Goal: Information Seeking & Learning: Learn about a topic

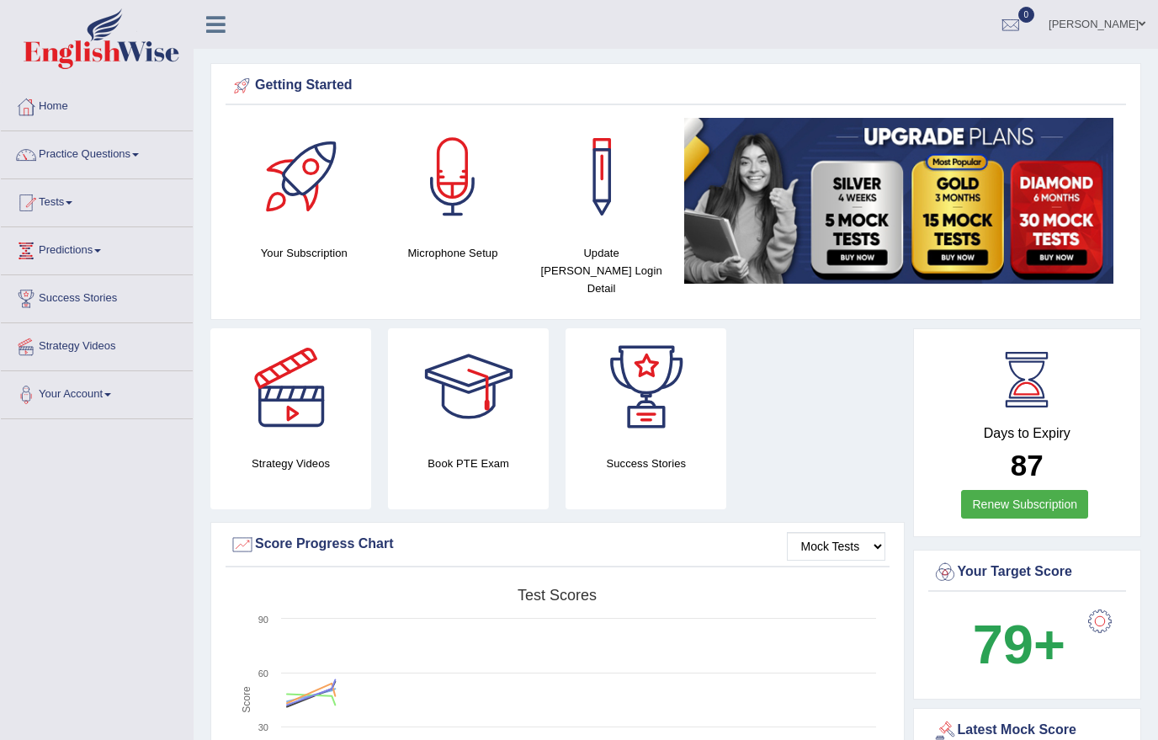
click at [112, 156] on link "Practice Questions" at bounding box center [97, 152] width 192 height 42
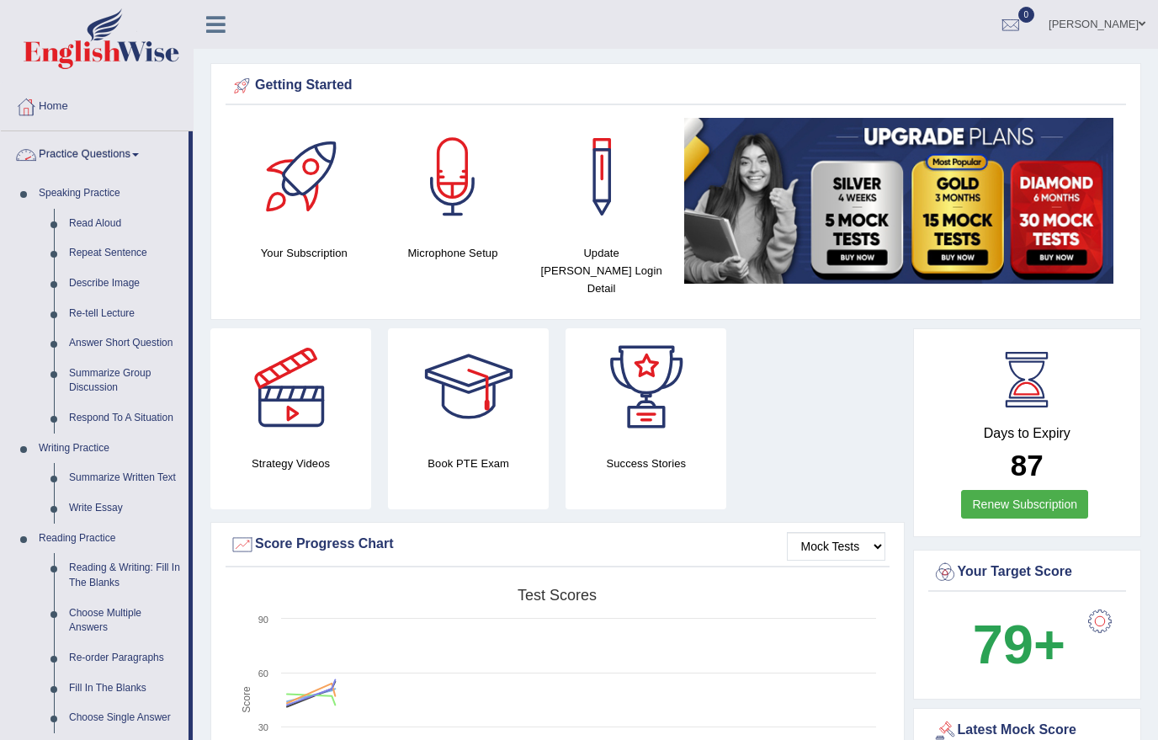
click at [89, 218] on div at bounding box center [579, 370] width 1158 height 740
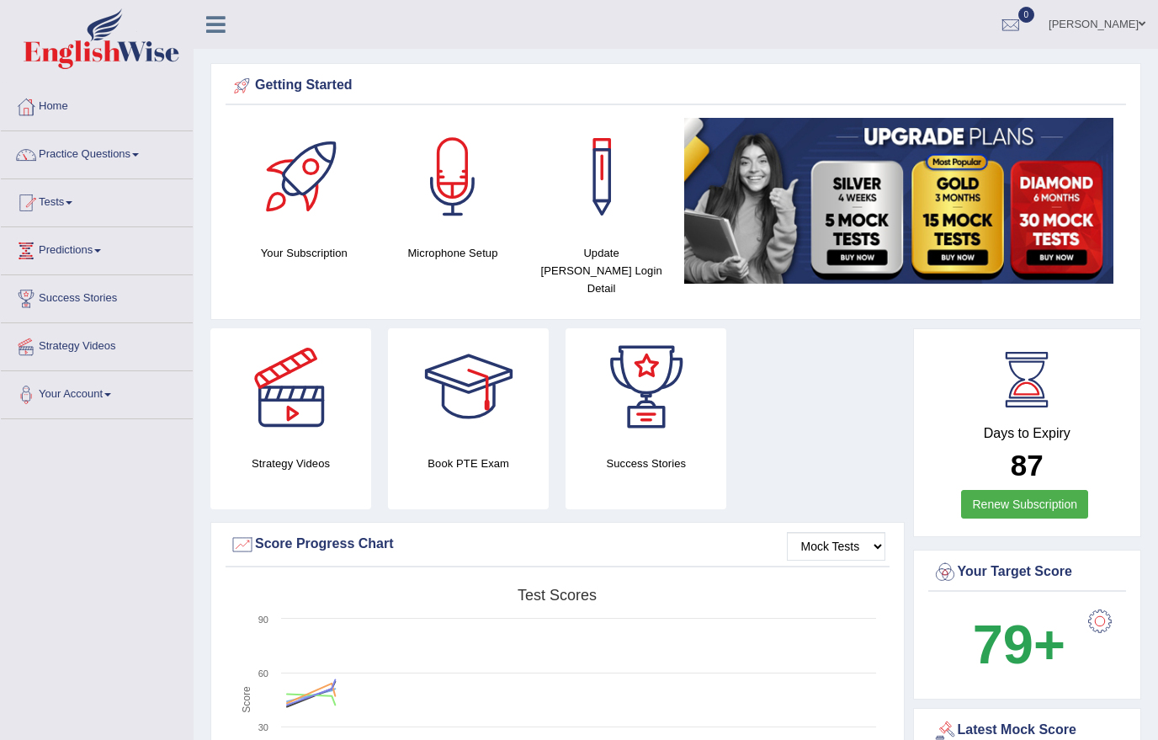
click at [93, 151] on link "Practice Questions" at bounding box center [97, 152] width 192 height 42
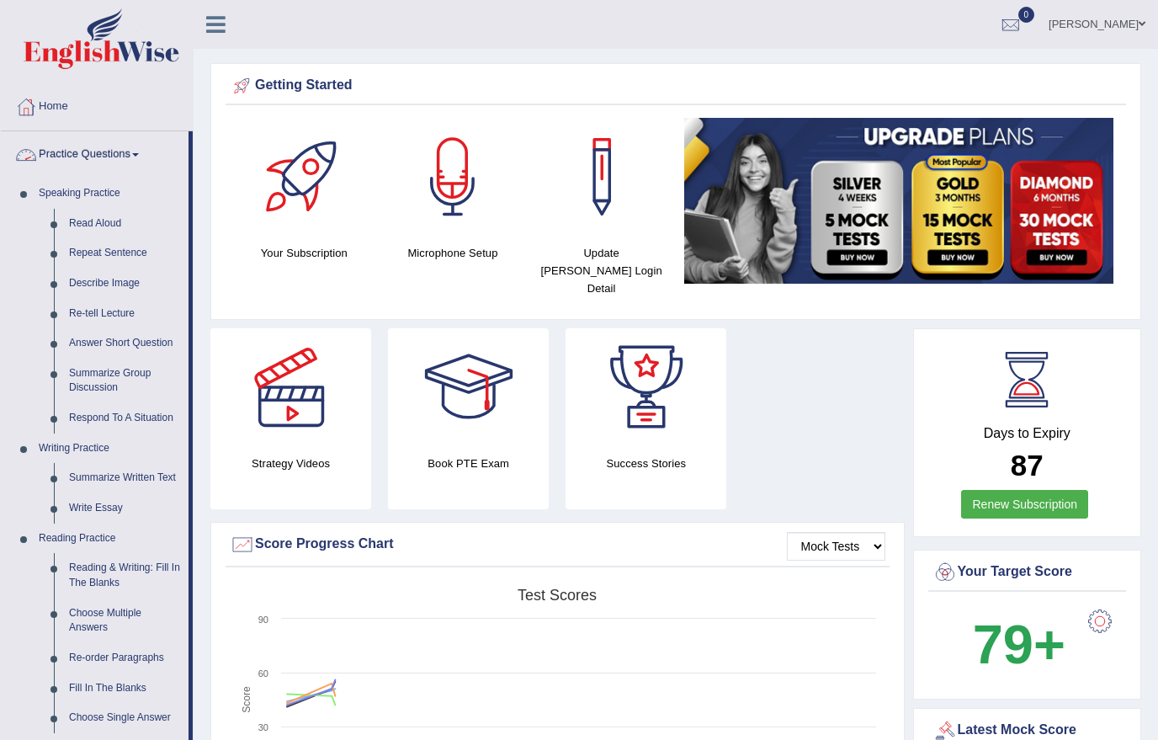
click at [94, 221] on div at bounding box center [579, 370] width 1158 height 740
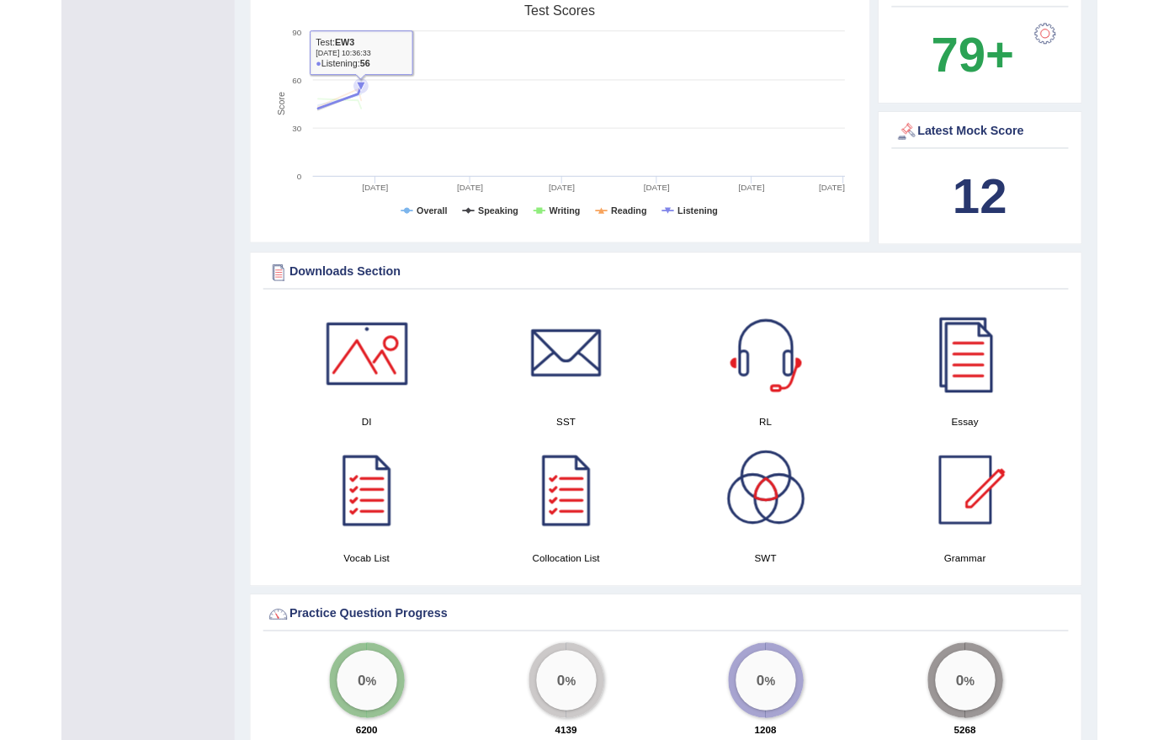
scroll to position [609, 0]
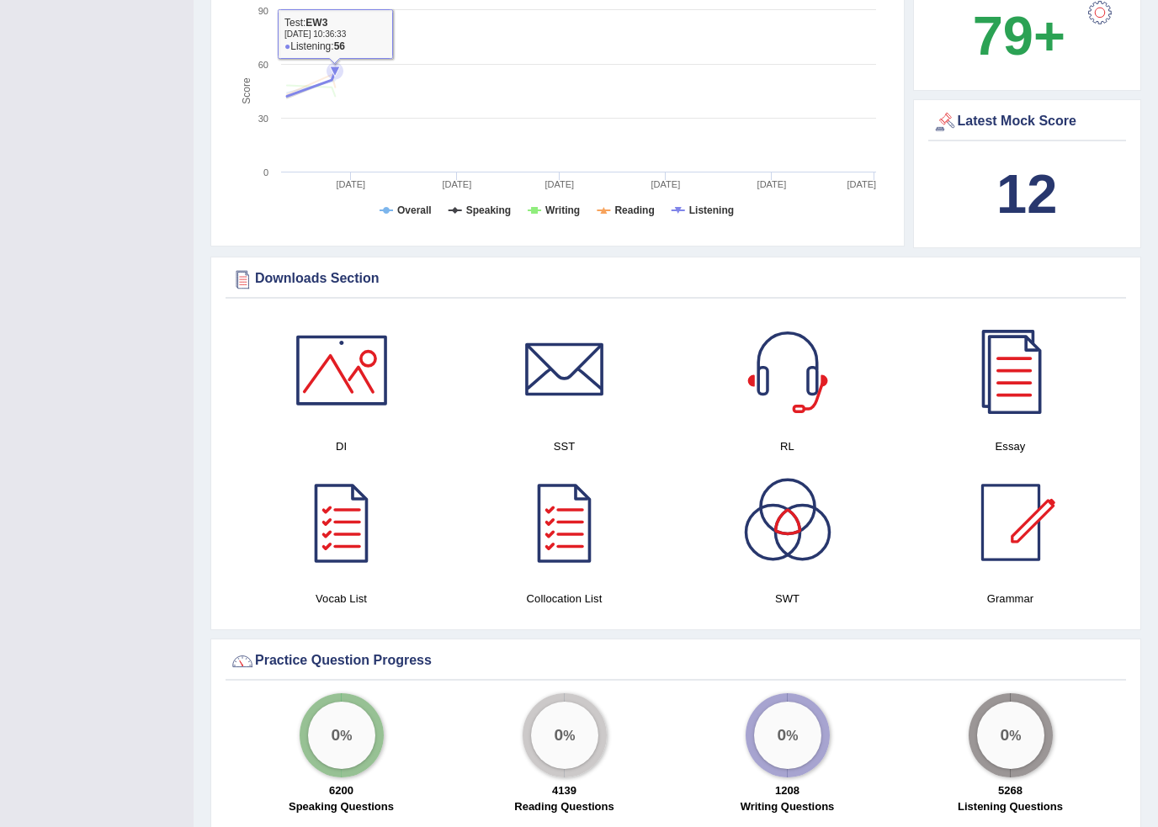
click at [336, 372] on div at bounding box center [342, 370] width 118 height 118
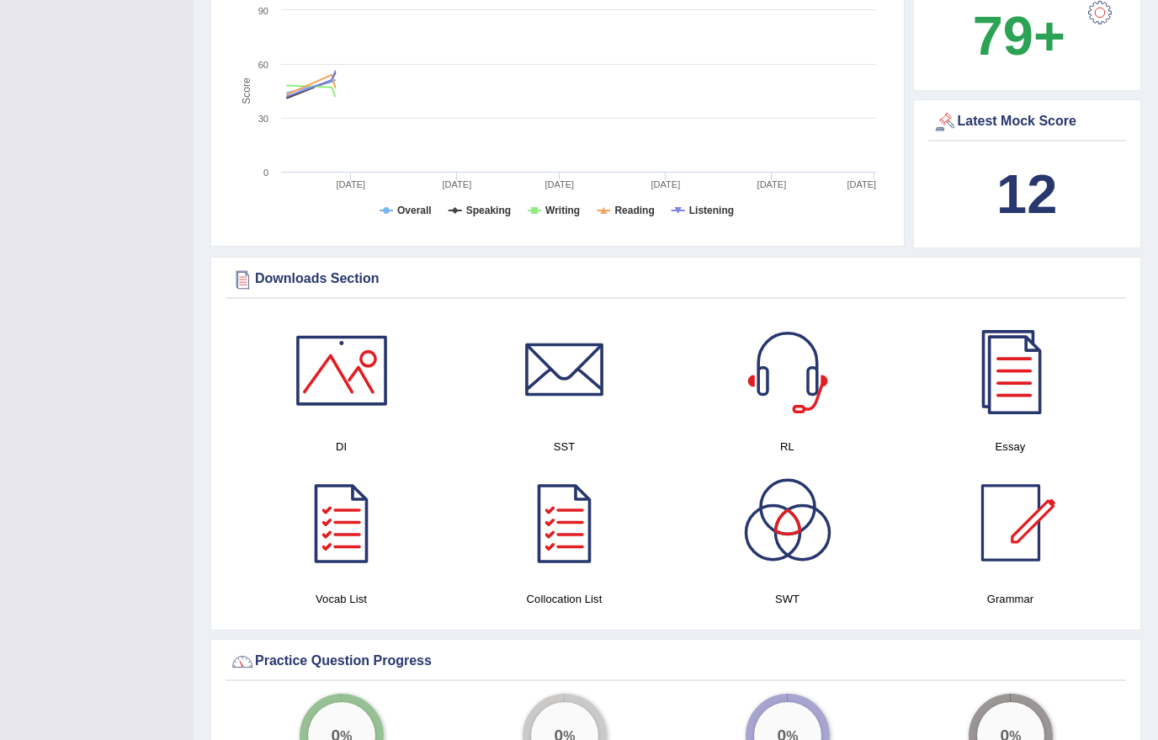
click at [569, 369] on div at bounding box center [565, 370] width 118 height 118
click at [790, 365] on div at bounding box center [788, 370] width 118 height 118
click at [1004, 371] on div at bounding box center [1011, 370] width 118 height 118
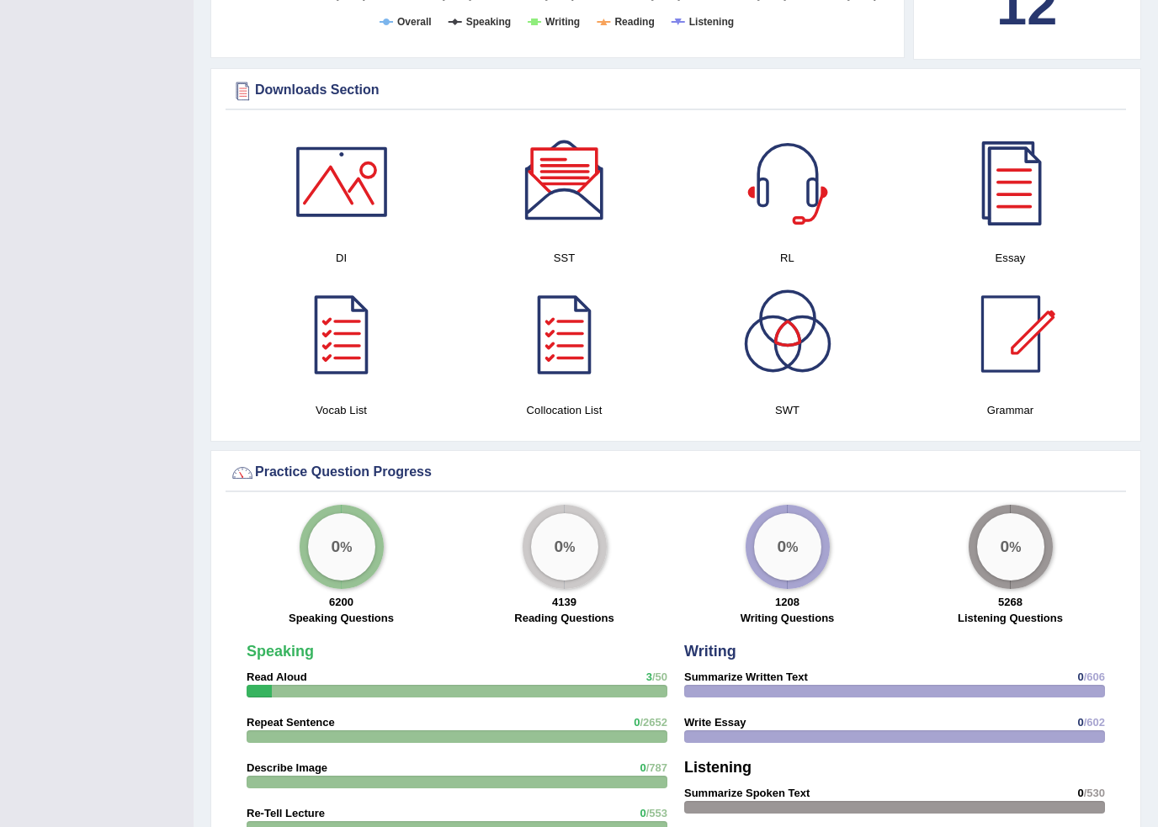
scroll to position [948, 0]
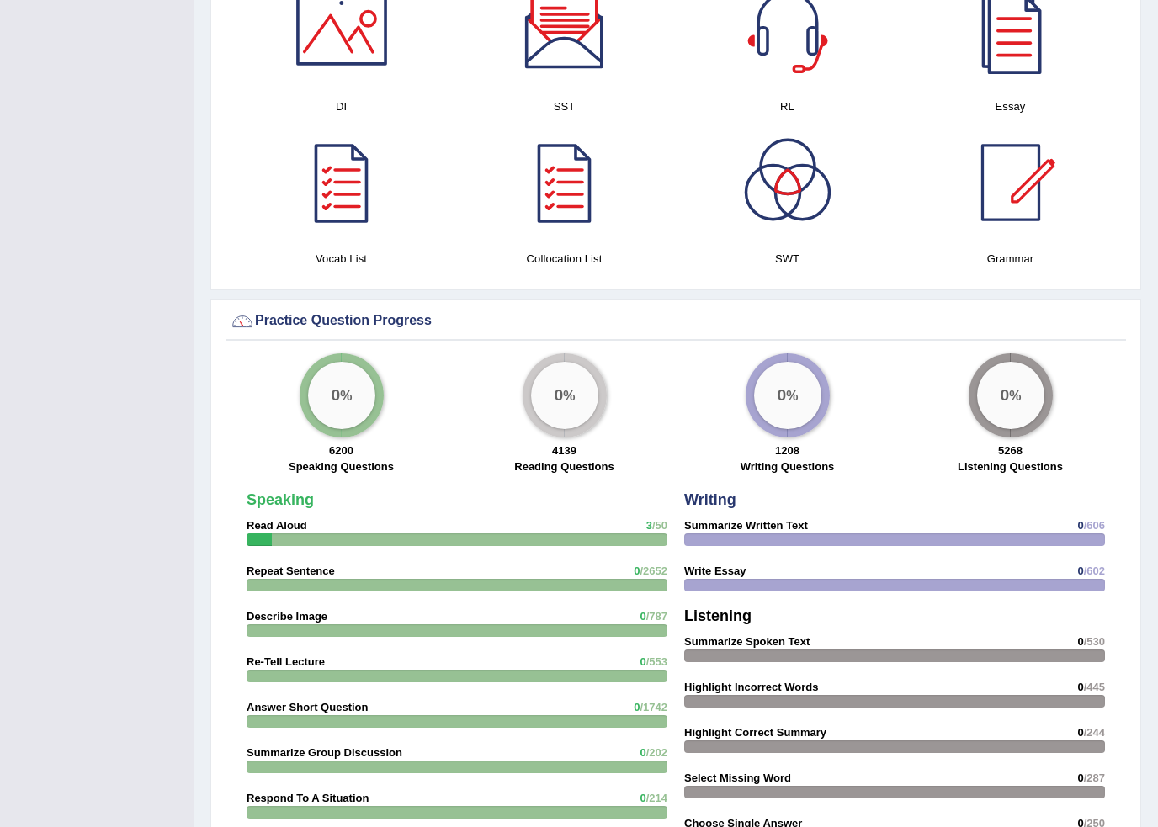
click at [279, 566] on strong "Repeat Sentence" at bounding box center [291, 572] width 88 height 13
click at [274, 559] on div "Speaking Read Aloud 3 /50 Repeat Sentence 0 /2652 Describe Image 0 /787 Re-Tell…" at bounding box center [457, 787] width 438 height 605
click at [257, 520] on strong "Read Aloud" at bounding box center [277, 526] width 61 height 13
click at [237, 477] on div "Speaking Read Aloud 3 /50 Repeat Sentence 0 /2652 Describe Image 0 /787 Re-Tell…" at bounding box center [676, 726] width 901 height 752
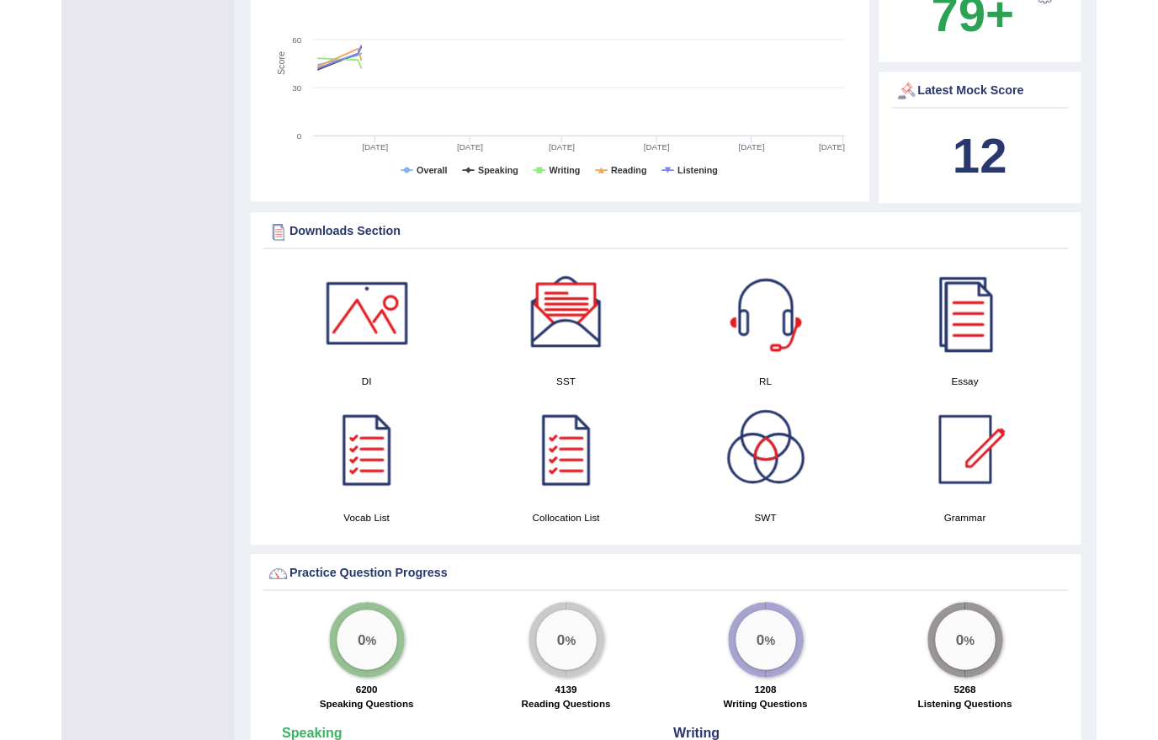
scroll to position [629, 0]
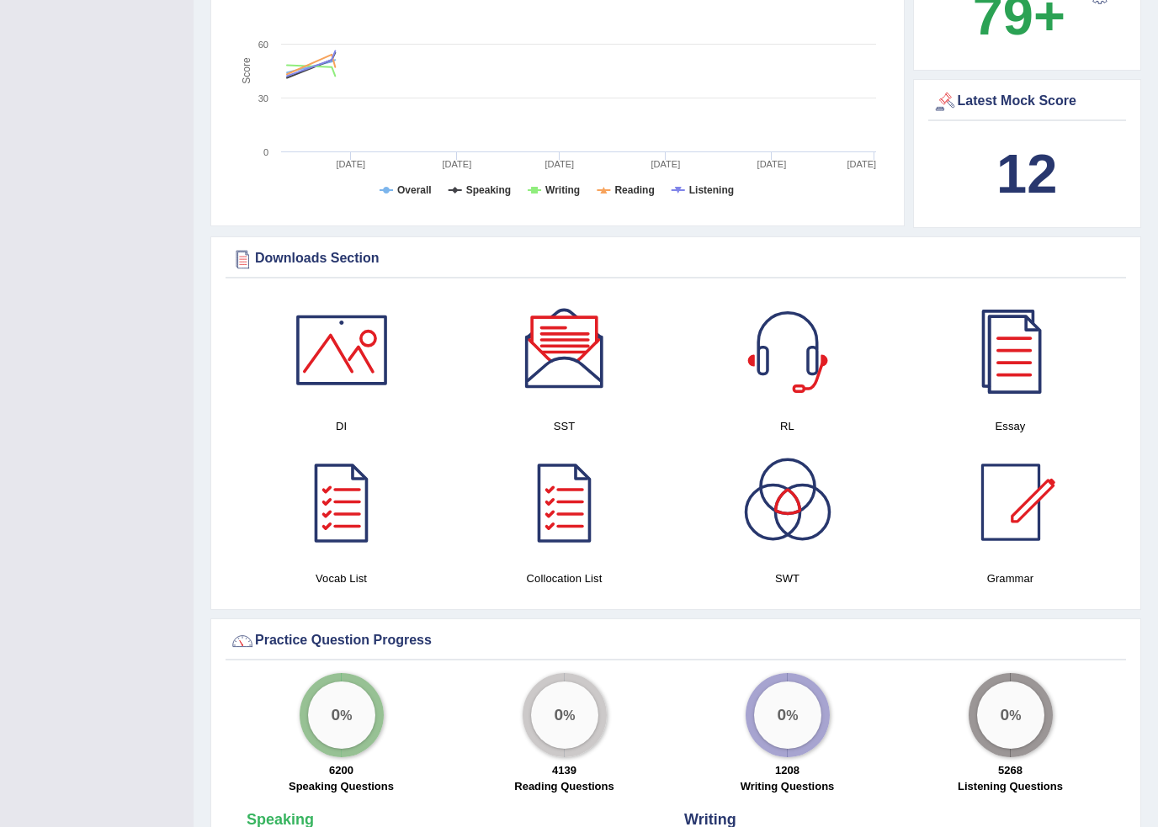
click at [773, 365] on div at bounding box center [788, 350] width 118 height 118
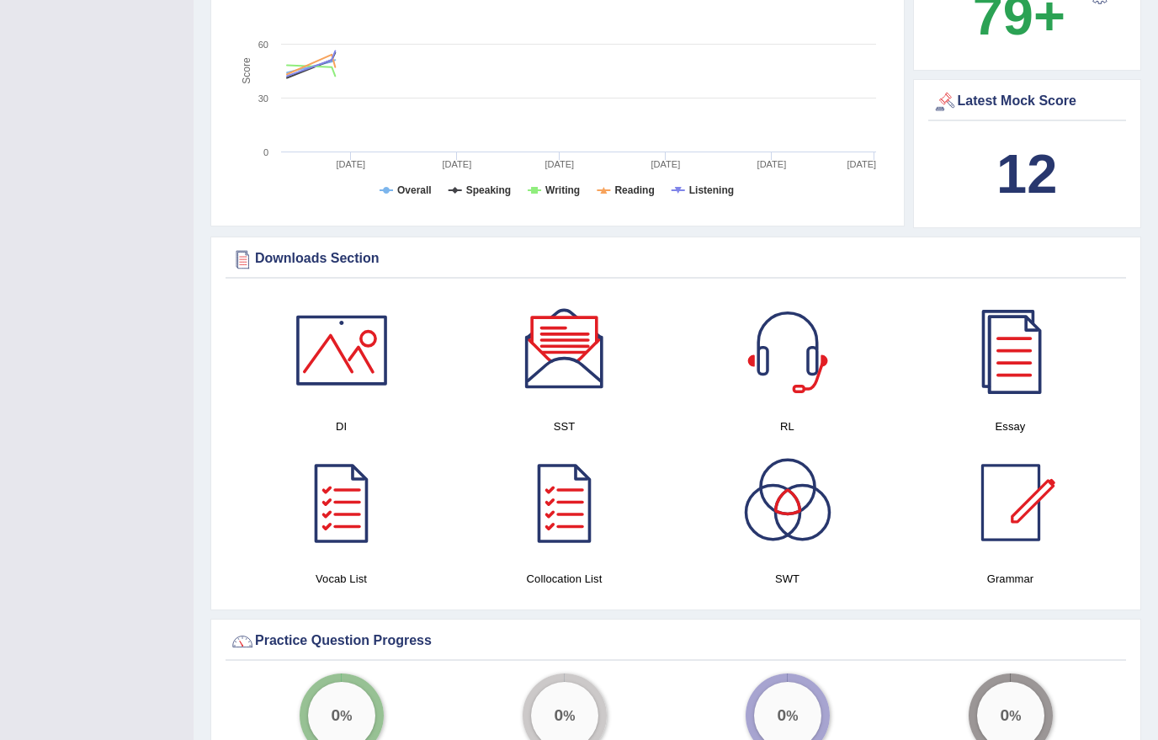
click at [351, 499] on div at bounding box center [342, 503] width 118 height 118
click at [572, 483] on div at bounding box center [565, 503] width 118 height 118
click at [790, 492] on div at bounding box center [788, 503] width 118 height 118
click at [1027, 498] on div at bounding box center [1011, 503] width 118 height 118
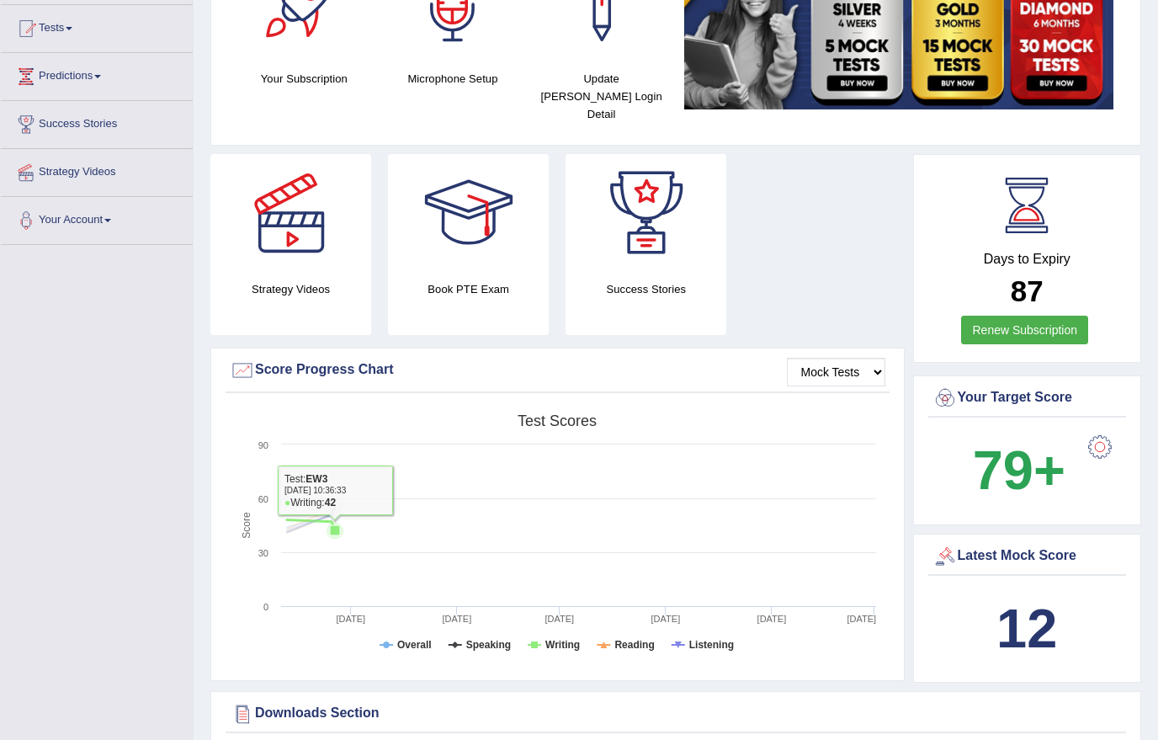
scroll to position [0, 0]
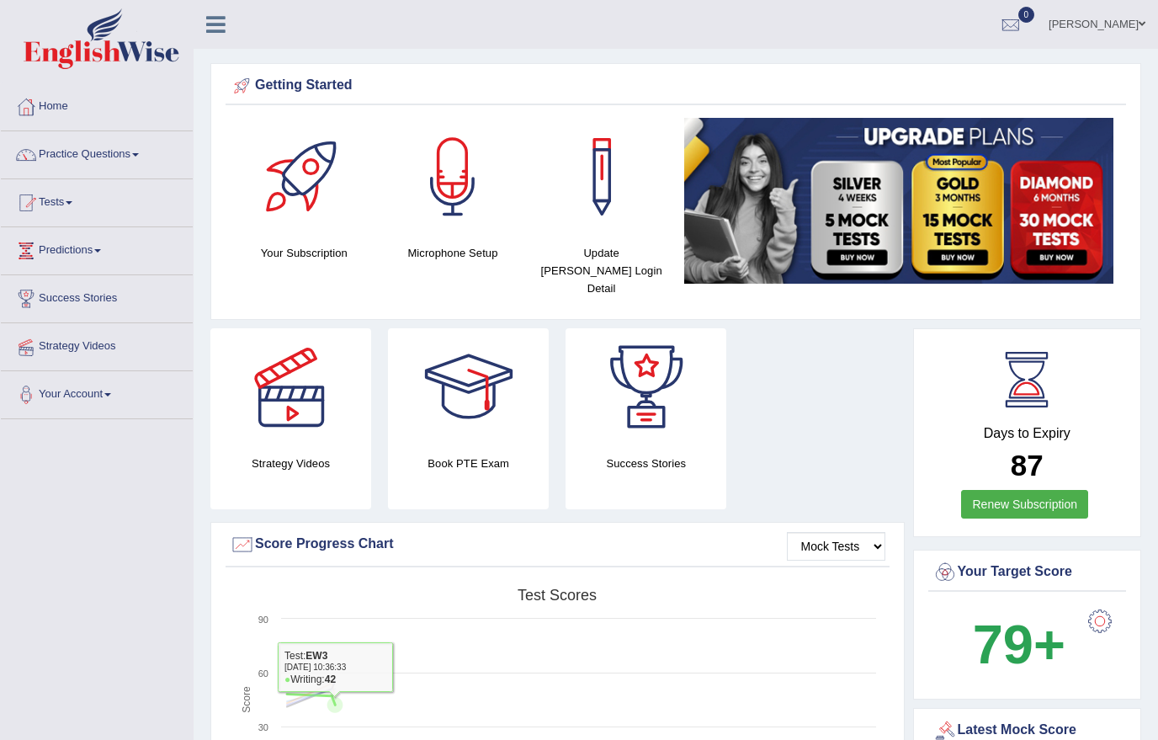
click at [151, 348] on link "Strategy Videos" at bounding box center [97, 344] width 192 height 42
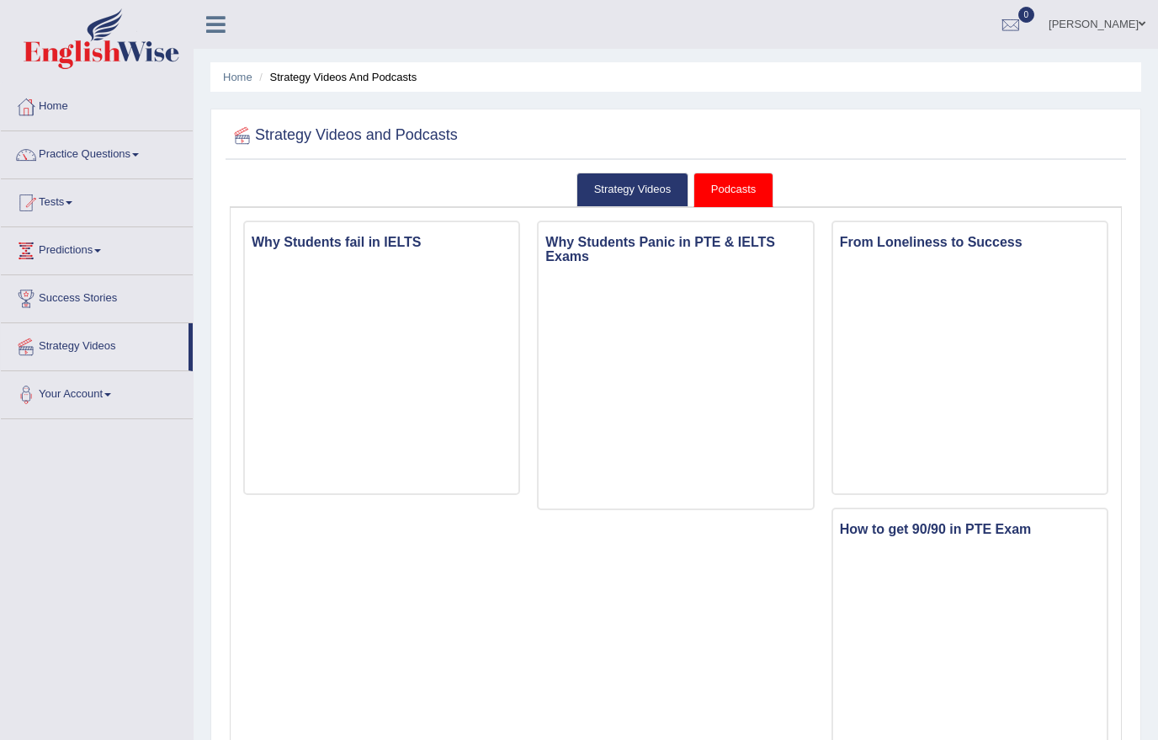
click at [632, 179] on link "Strategy Videos" at bounding box center [633, 190] width 113 height 35
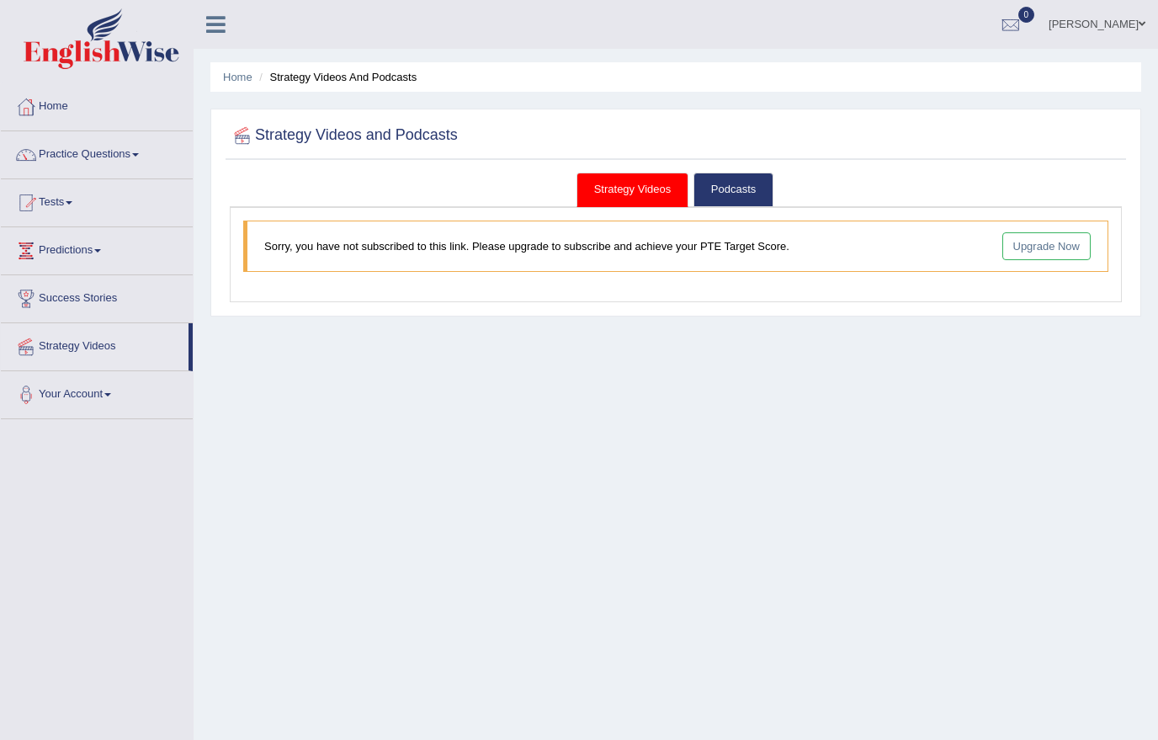
click at [747, 173] on link "Podcasts" at bounding box center [734, 190] width 80 height 35
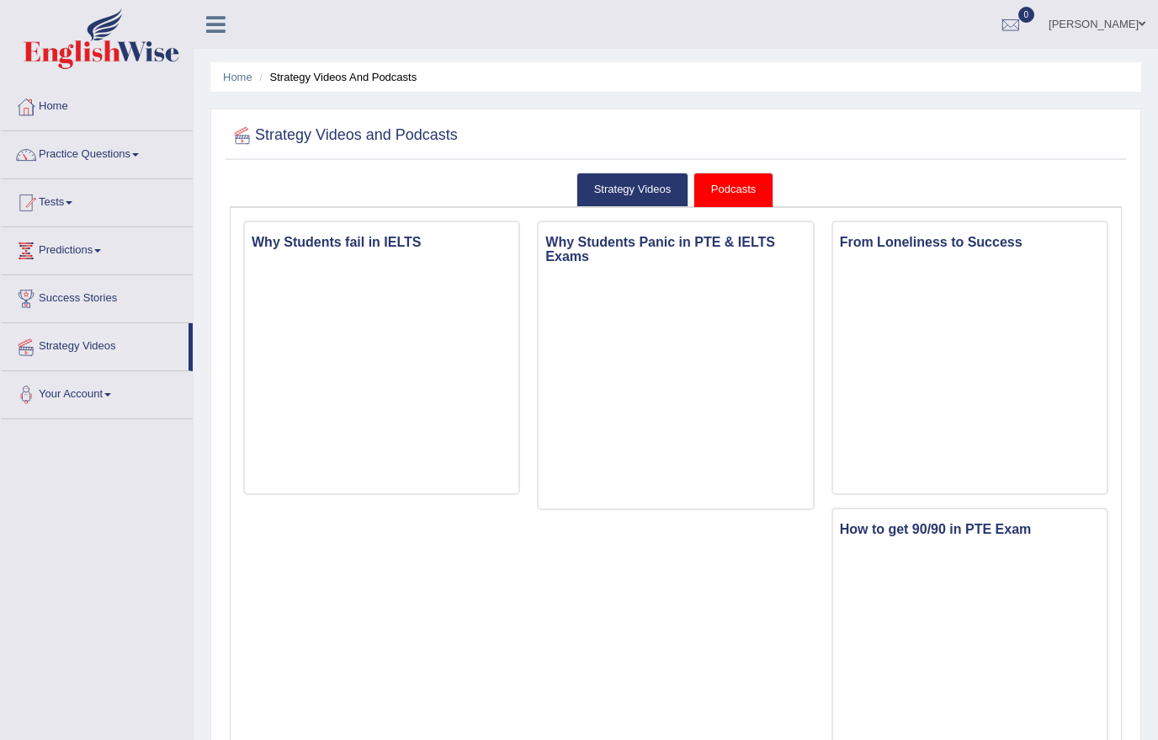
click at [91, 355] on link "Strategy Videos" at bounding box center [95, 344] width 188 height 42
click at [145, 256] on link "Predictions" at bounding box center [97, 248] width 192 height 42
click at [1036, 31] on link "0" at bounding box center [1011, 22] width 50 height 44
click at [1012, 67] on div "See All Alerts" at bounding box center [910, 71] width 224 height 18
click at [1133, 35] on link "[PERSON_NAME]" at bounding box center [1097, 22] width 122 height 44
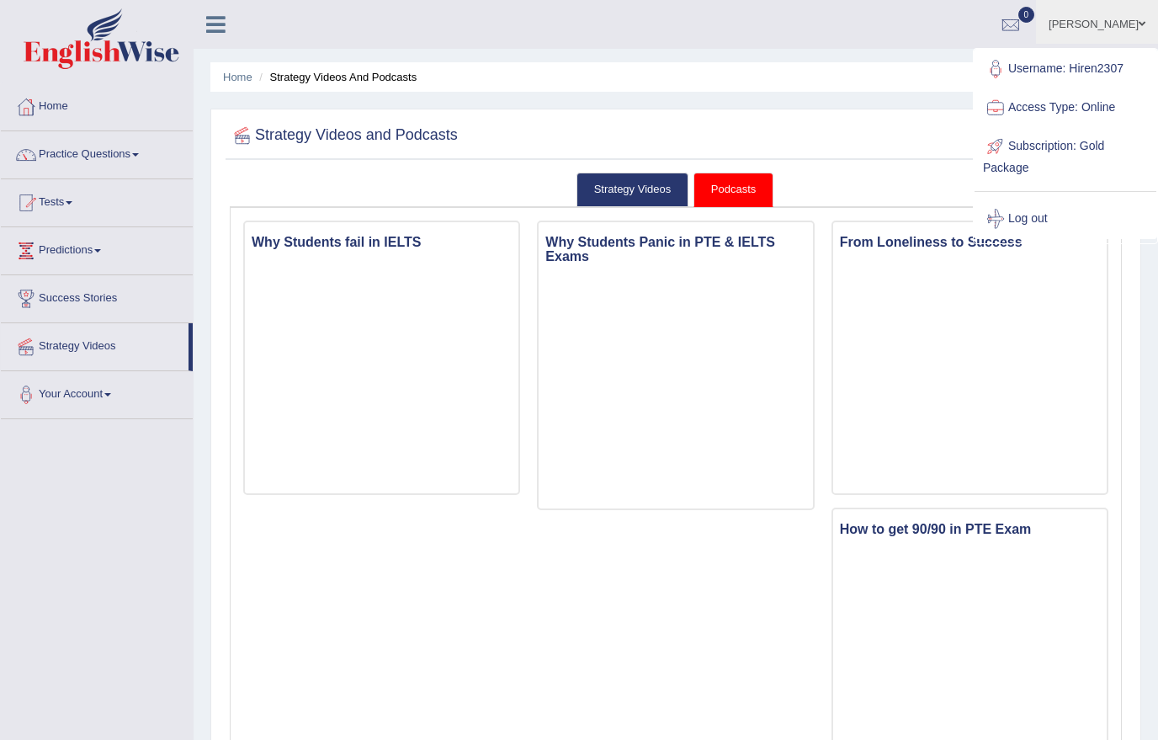
click at [938, 141] on div at bounding box center [676, 136] width 892 height 35
